Goal: Information Seeking & Learning: Learn about a topic

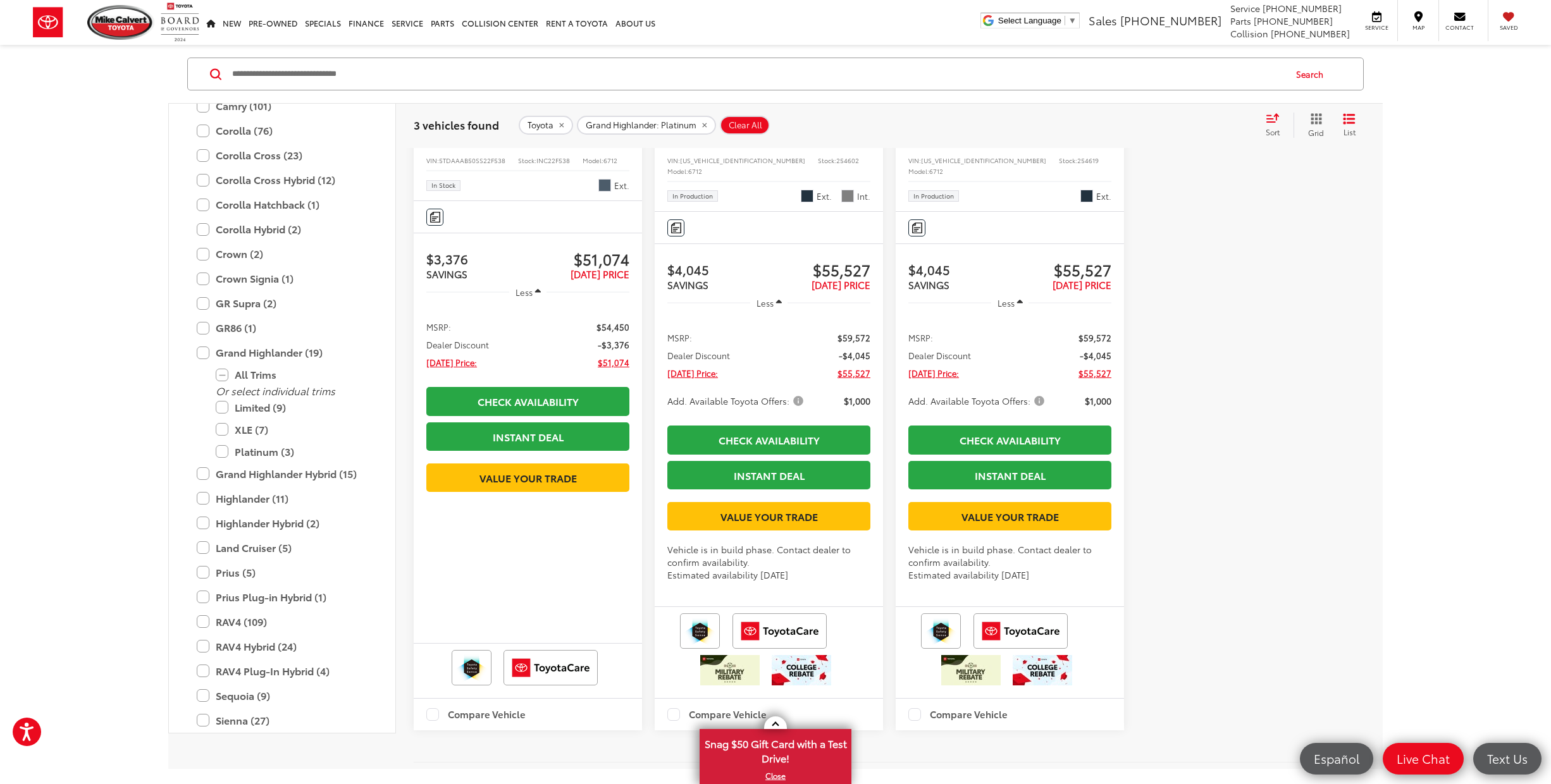
scroll to position [74, 0]
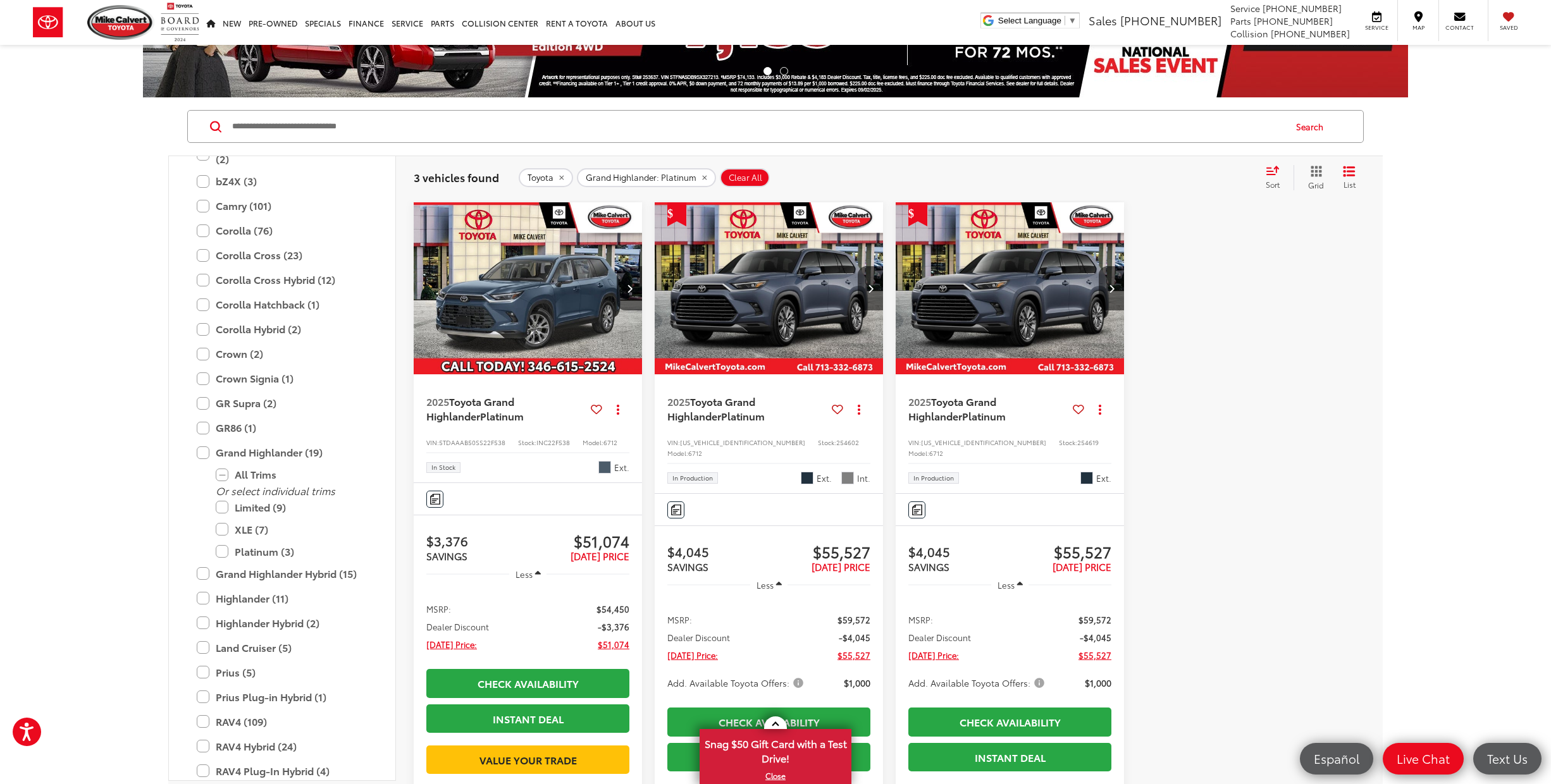
click at [729, 178] on span "Clear All" at bounding box center [745, 178] width 34 height 10
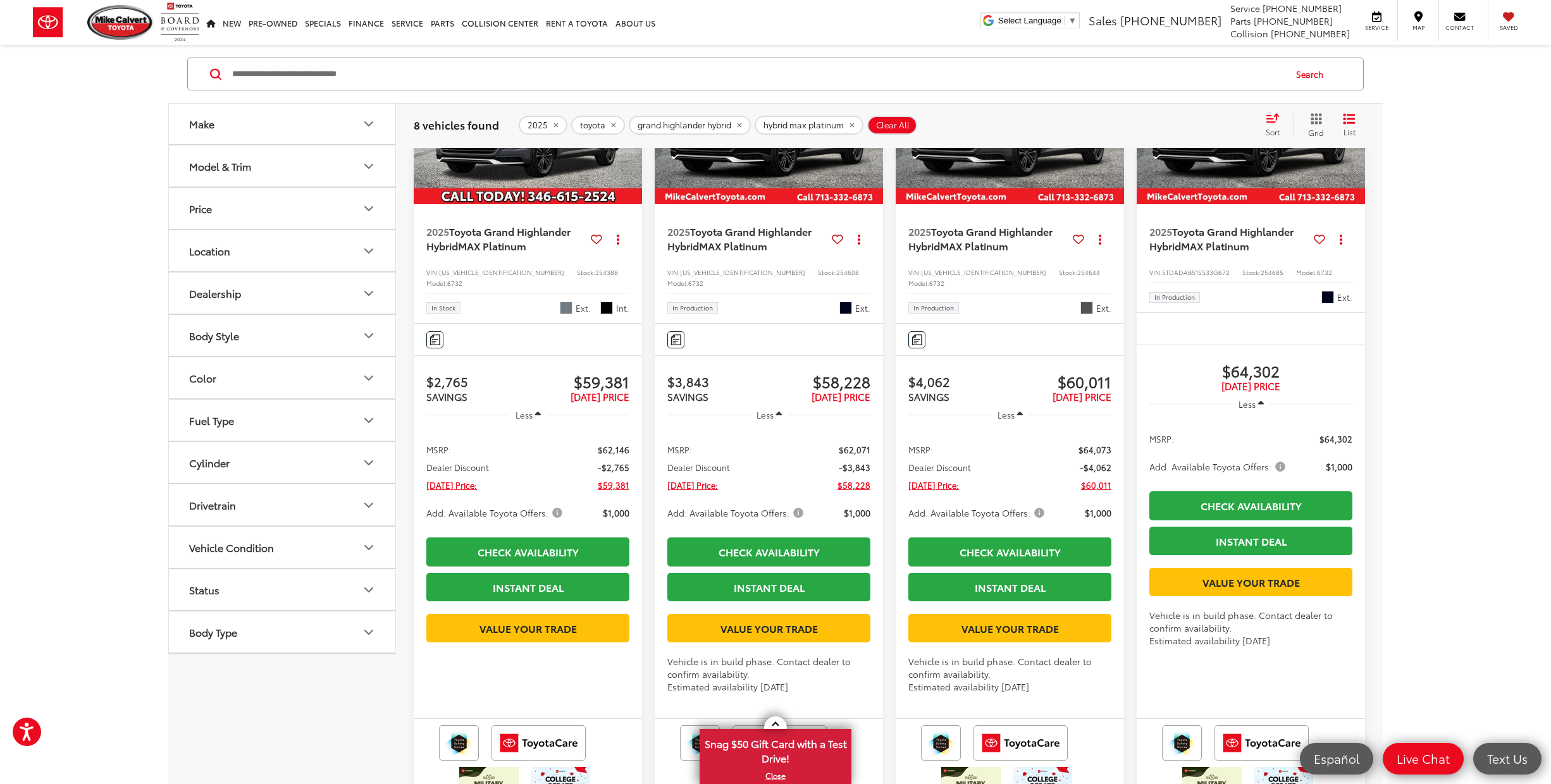
scroll to position [155, 0]
